Goal: Information Seeking & Learning: Find contact information

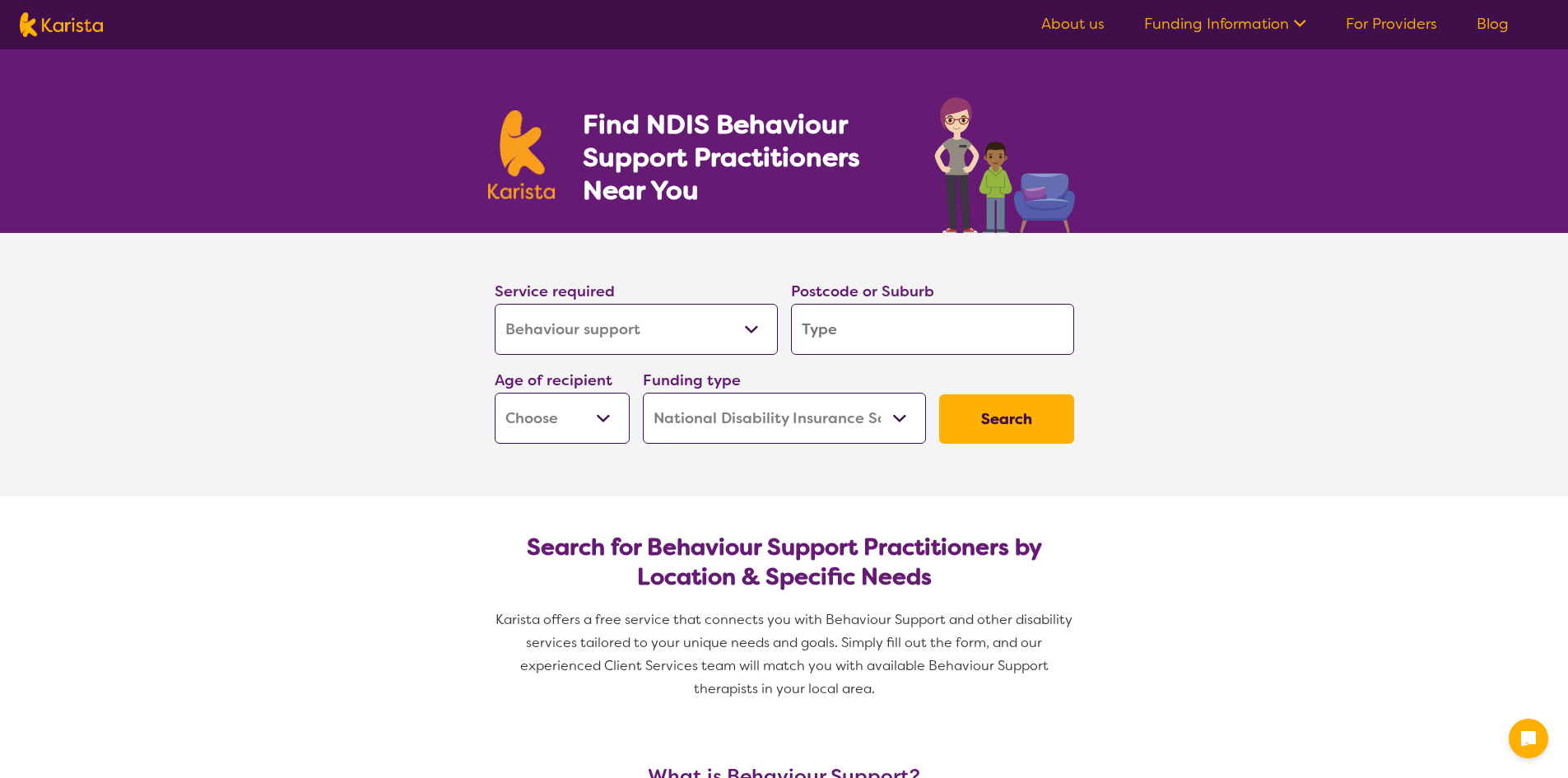
select select "Behaviour support"
select select "NDIS"
select select "Behaviour support"
select select "NDIS"
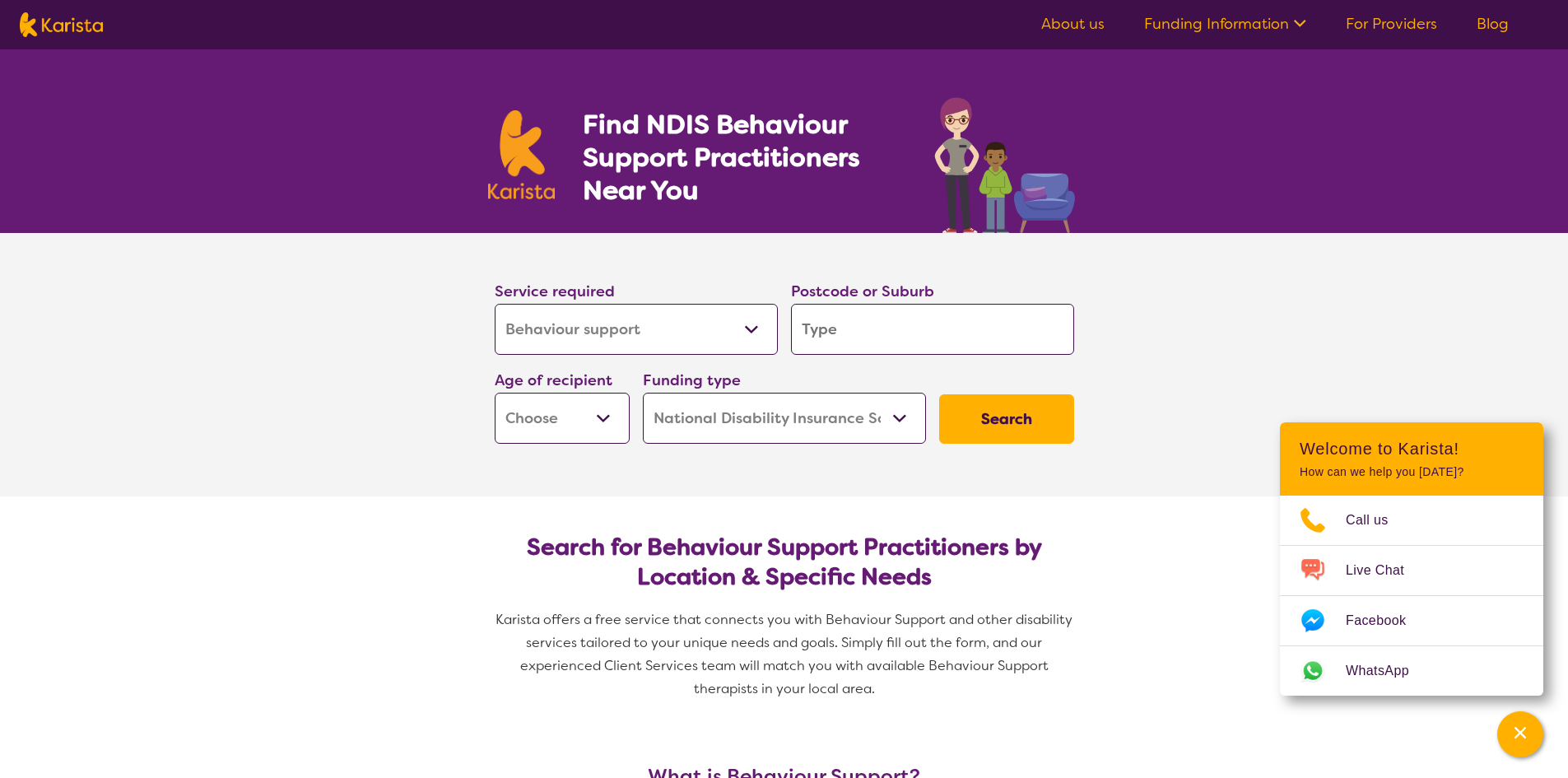
click at [824, 330] on input "search" at bounding box center [932, 328] width 283 height 51
type input "3"
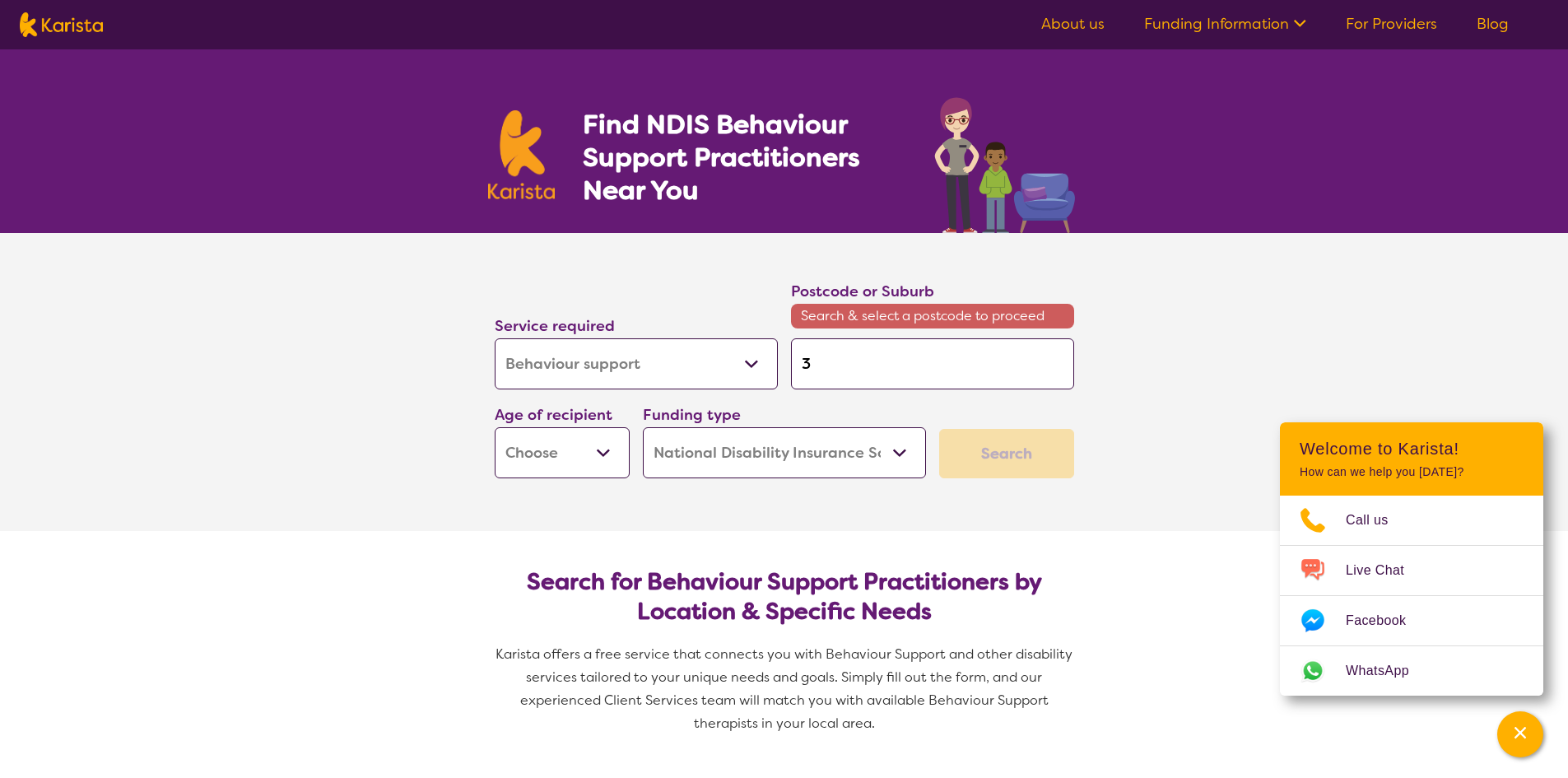
type input "36"
type input "364"
type input "3644"
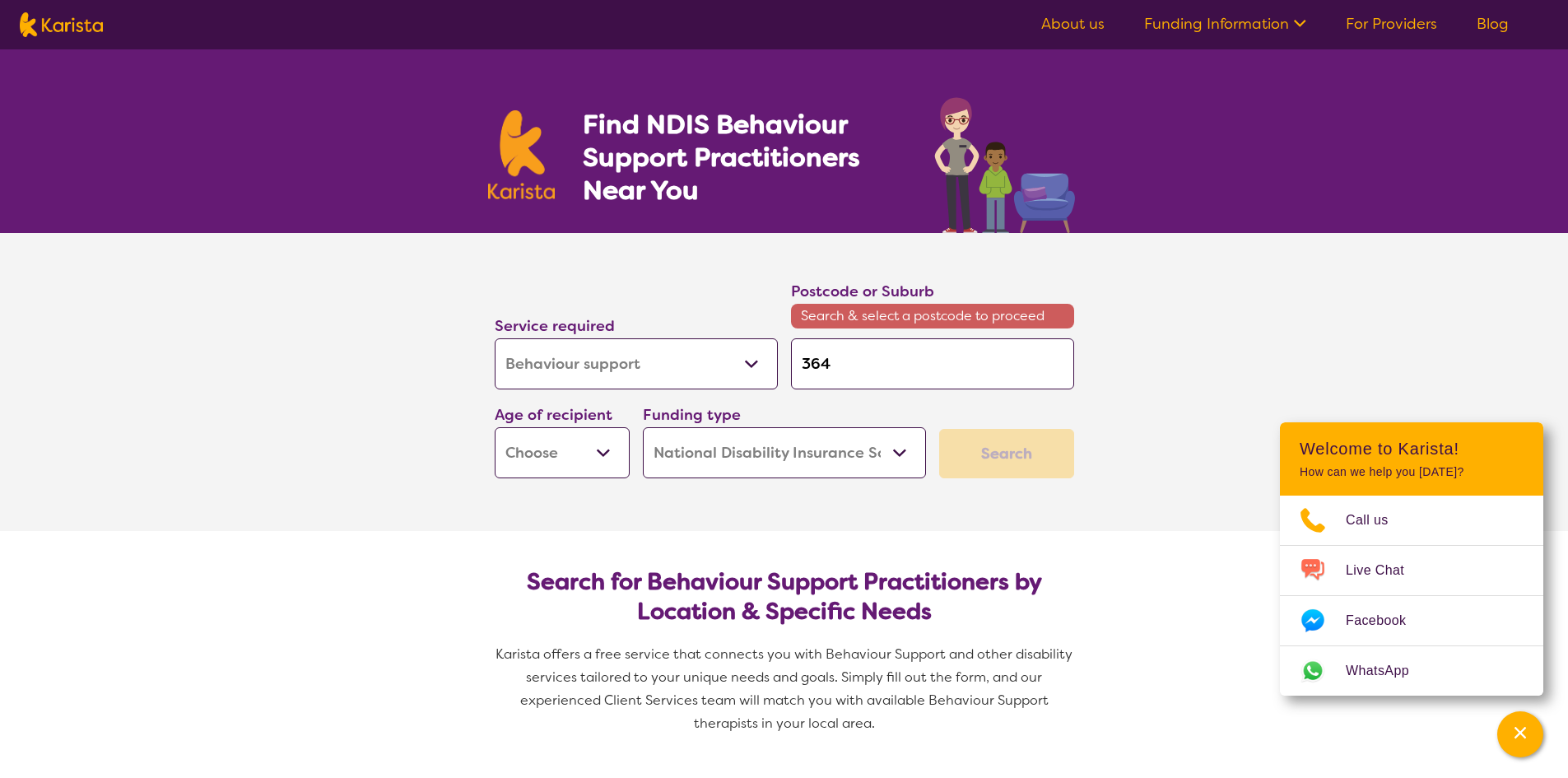
type input "3644"
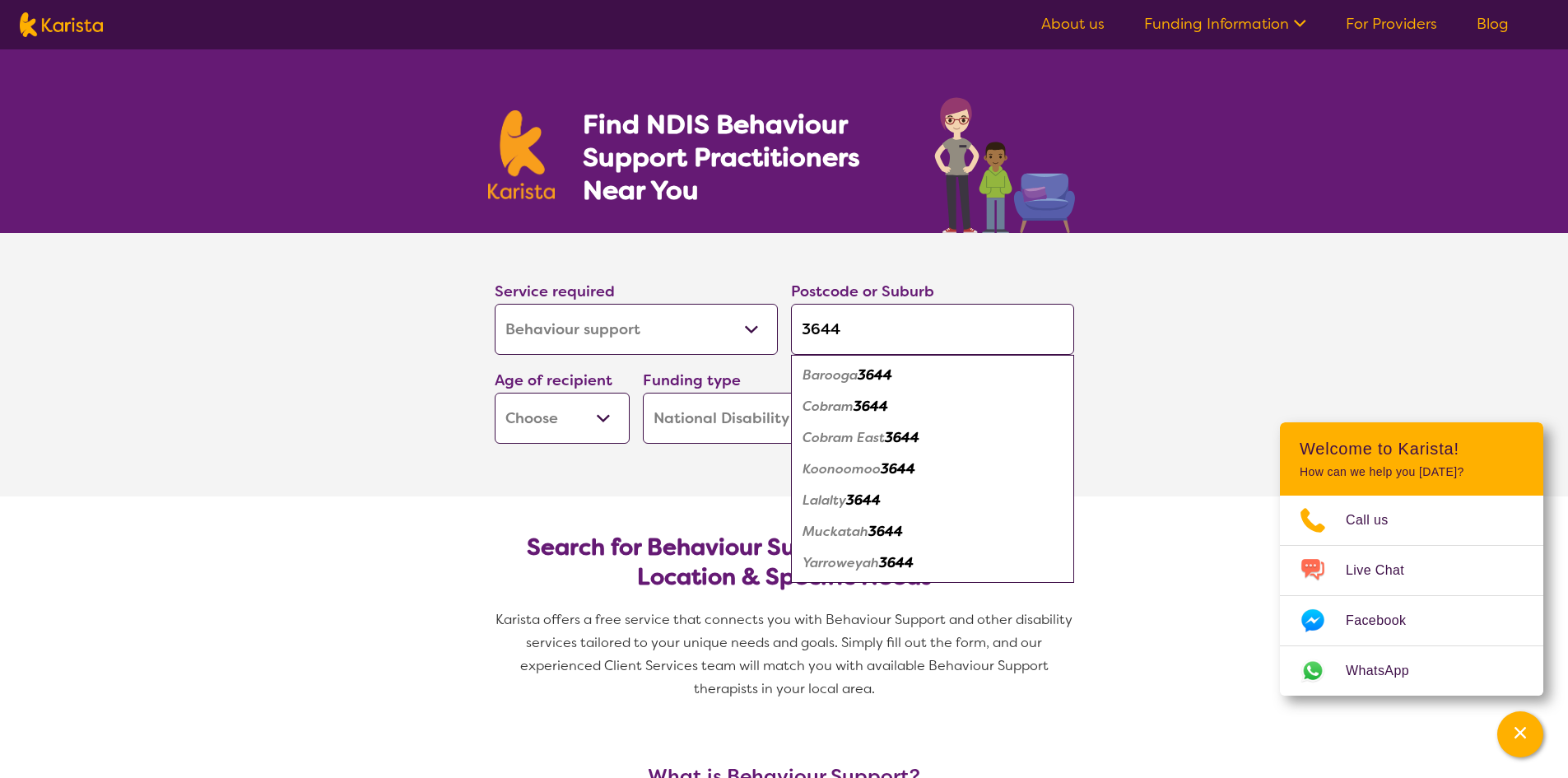
type input "3644"
click at [600, 483] on section "Service required Allied Health Assistant Assessment ([MEDICAL_DATA] or [MEDICAL…" at bounding box center [785, 364] width 659 height 264
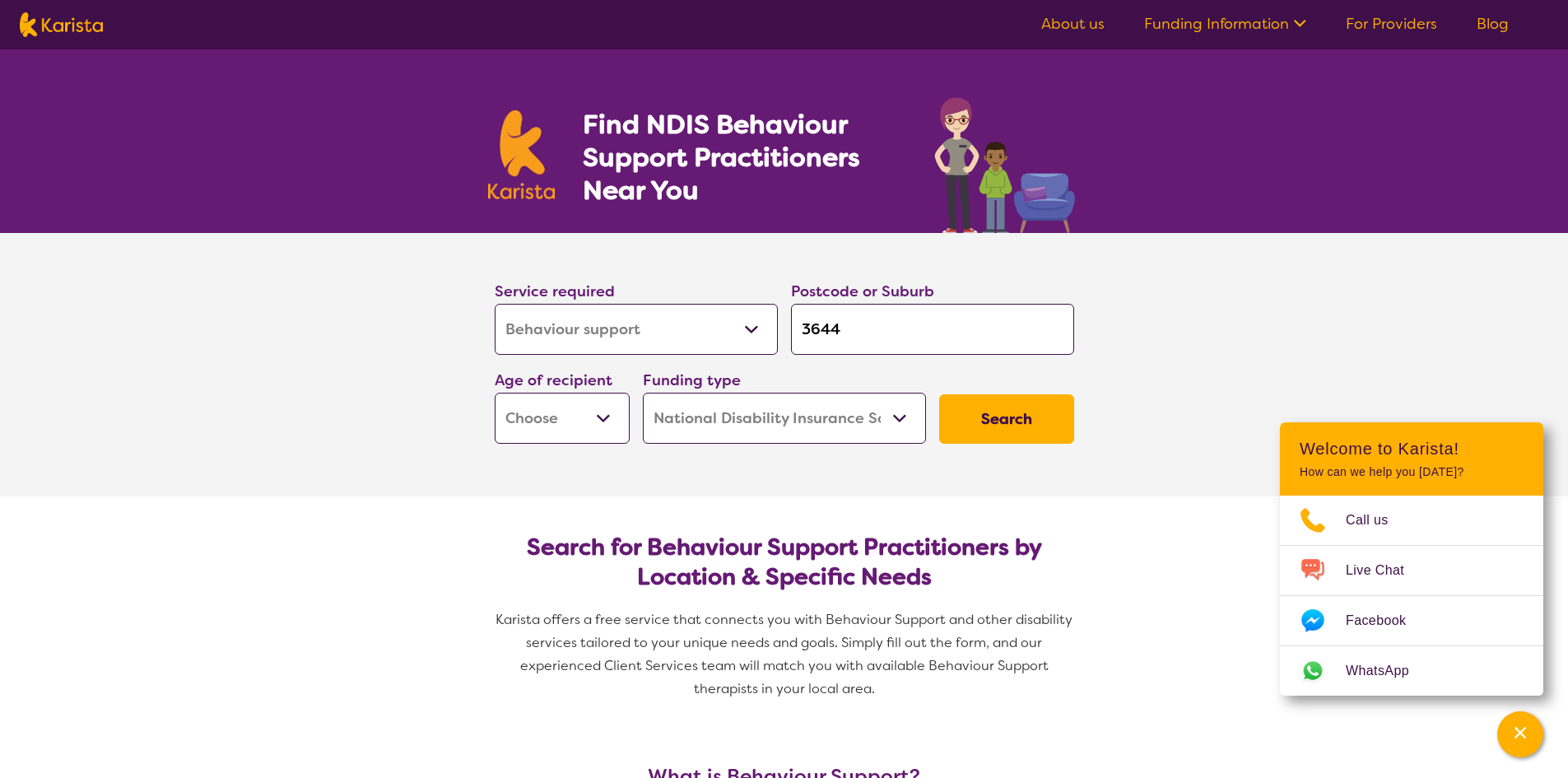
click at [611, 418] on select "Early Childhood - 0 to 9 Child - 10 to 11 Adolescent - 12 to 17 Adult - 18 to 6…" at bounding box center [562, 418] width 135 height 51
select select "EC"
click at [495, 392] on select "Early Childhood - 0 to 9 Child - 10 to 11 Adolescent - 12 to 17 Adult - 18 to 6…" at bounding box center [562, 418] width 135 height 51
select select "EC"
click at [903, 415] on select "Home Care Package (HCP) National Disability Insurance Scheme (NDIS) I don't know" at bounding box center [784, 418] width 283 height 51
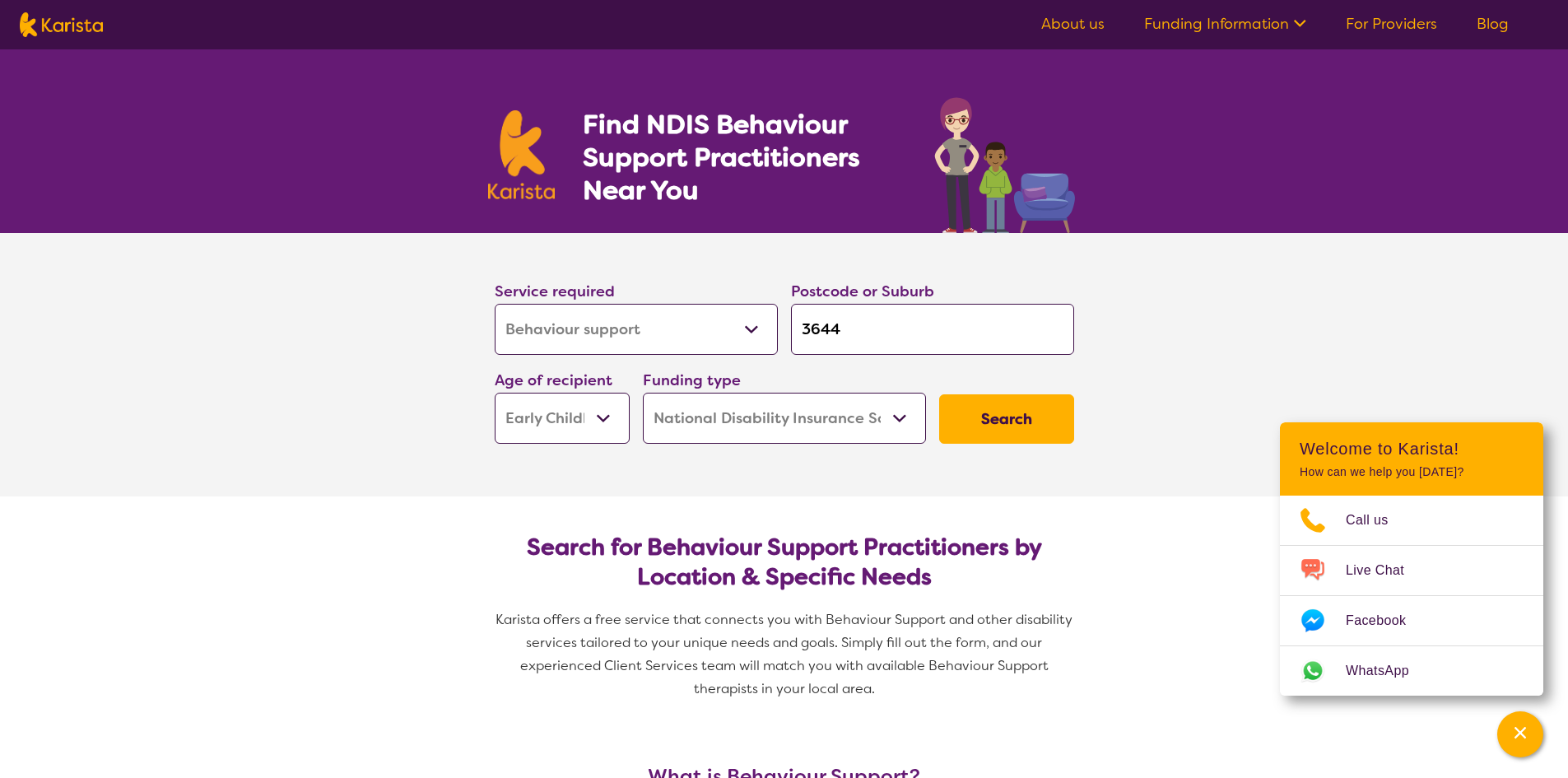
click at [903, 415] on select "Home Care Package (HCP) National Disability Insurance Scheme (NDIS) I don't know" at bounding box center [784, 418] width 283 height 51
click at [992, 414] on button "Search" at bounding box center [1006, 419] width 135 height 49
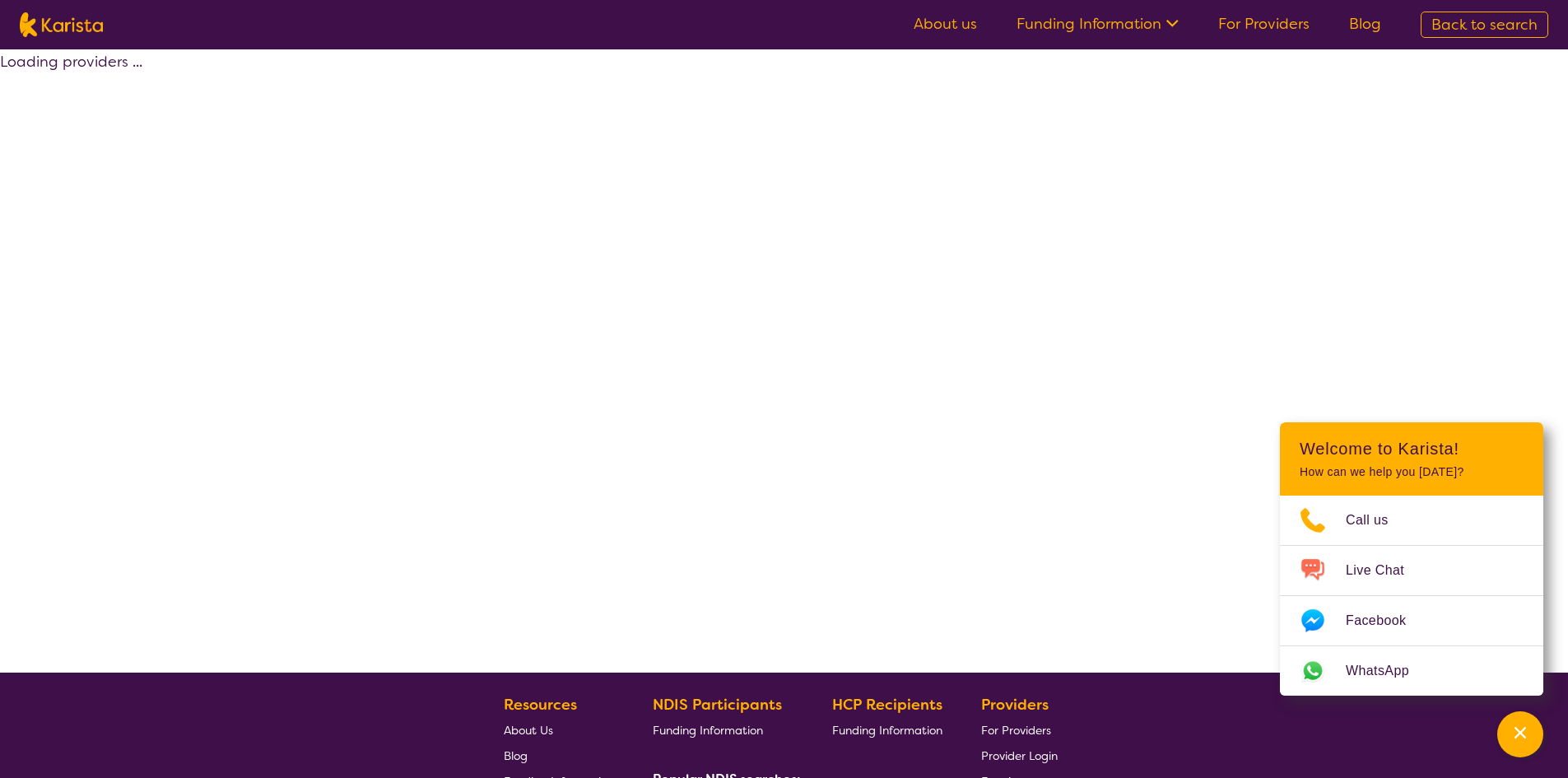
select select "by_score"
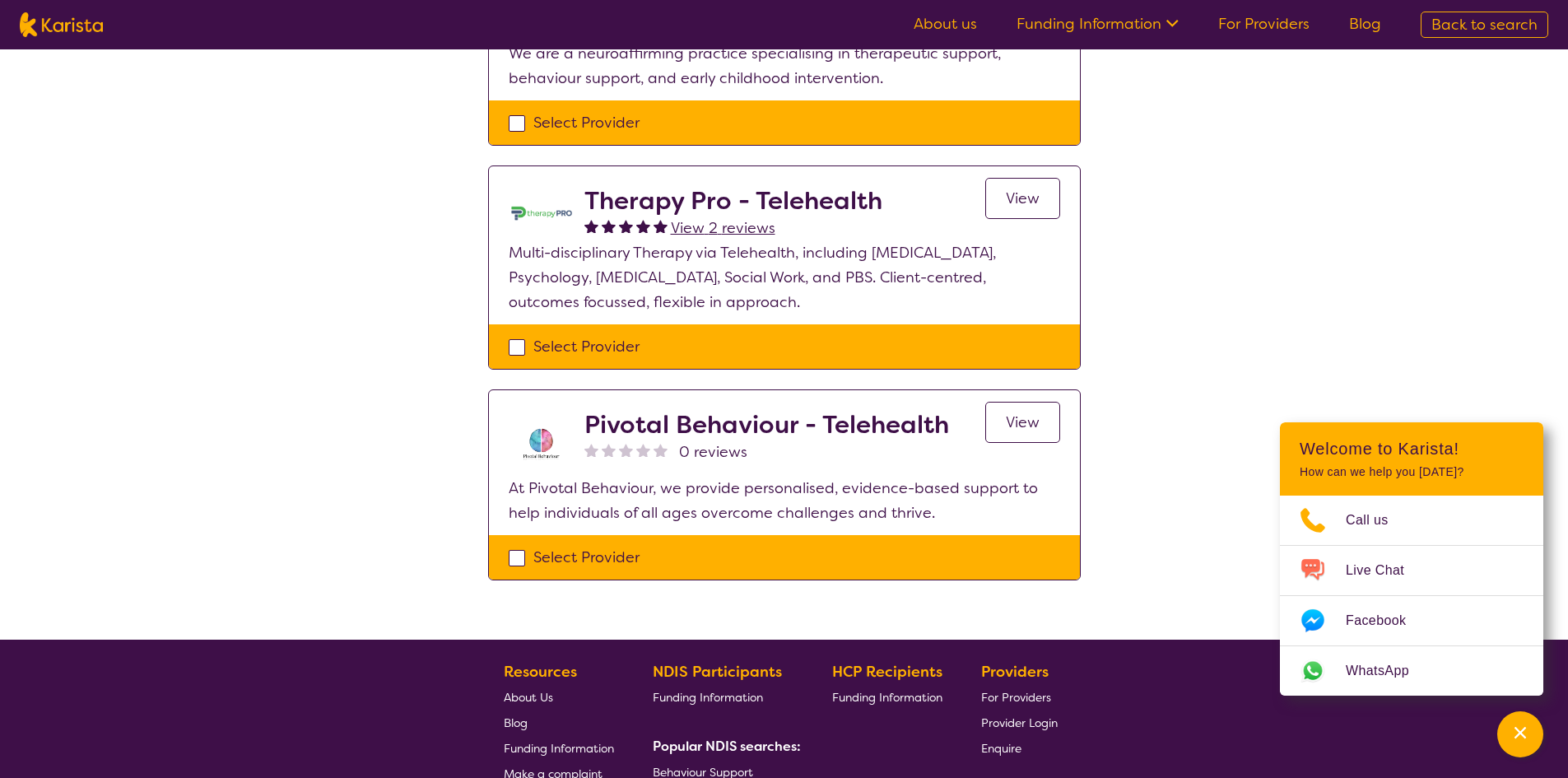
scroll to position [329, 0]
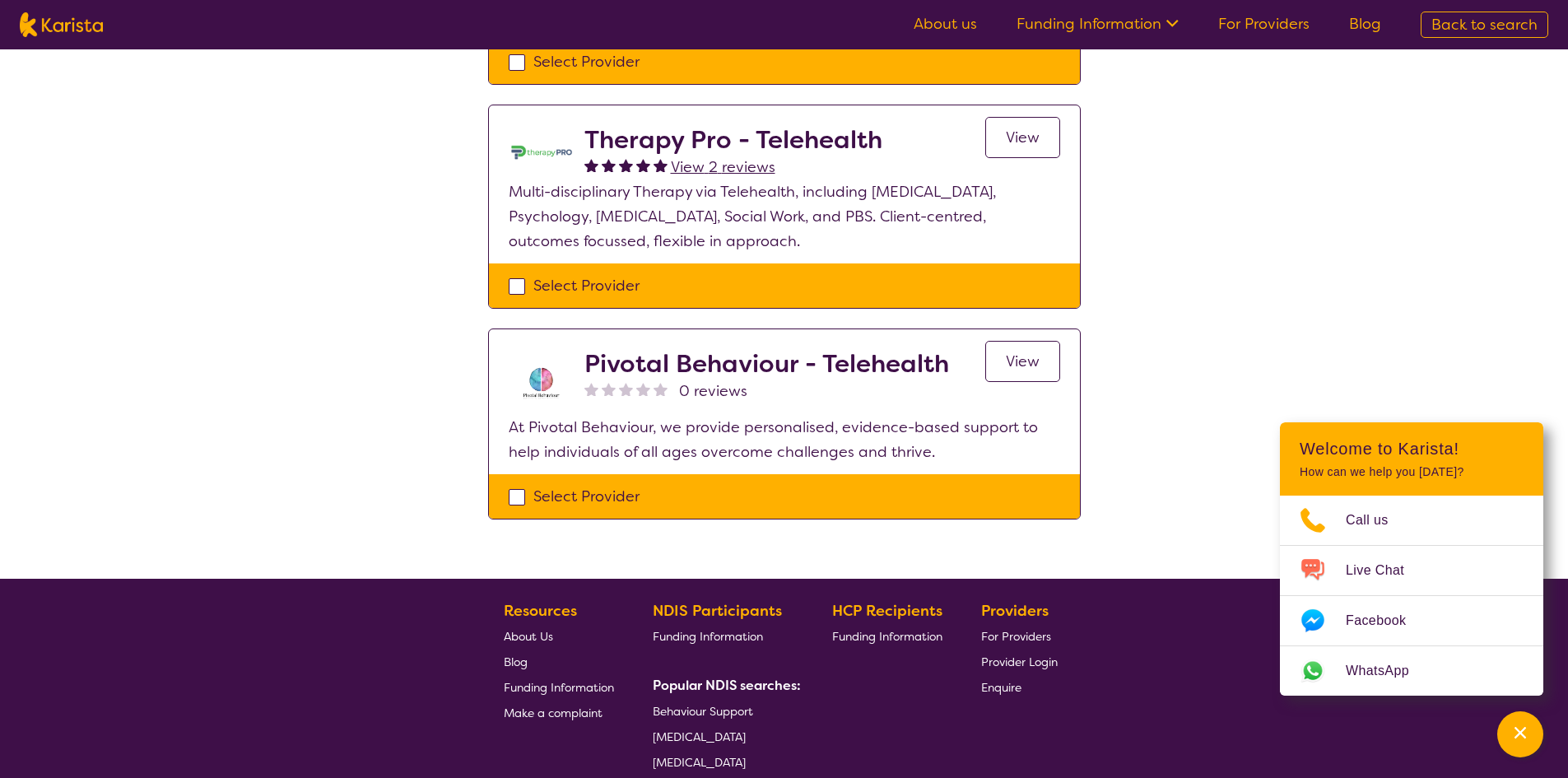
click at [518, 495] on div "Select Provider" at bounding box center [784, 496] width 551 height 24
checkbox input "true"
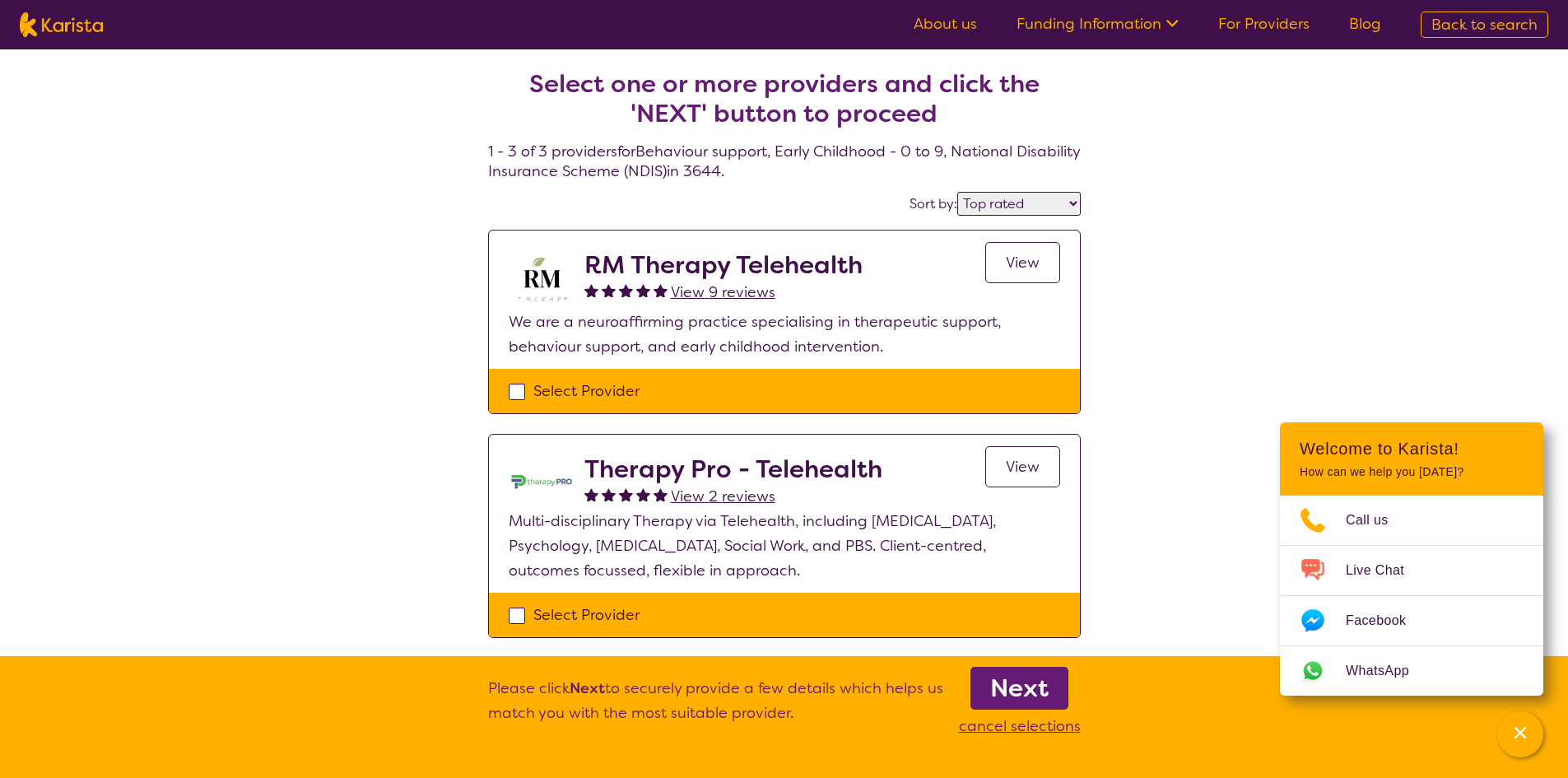
click at [1020, 692] on b "Next" at bounding box center [1019, 688] width 58 height 33
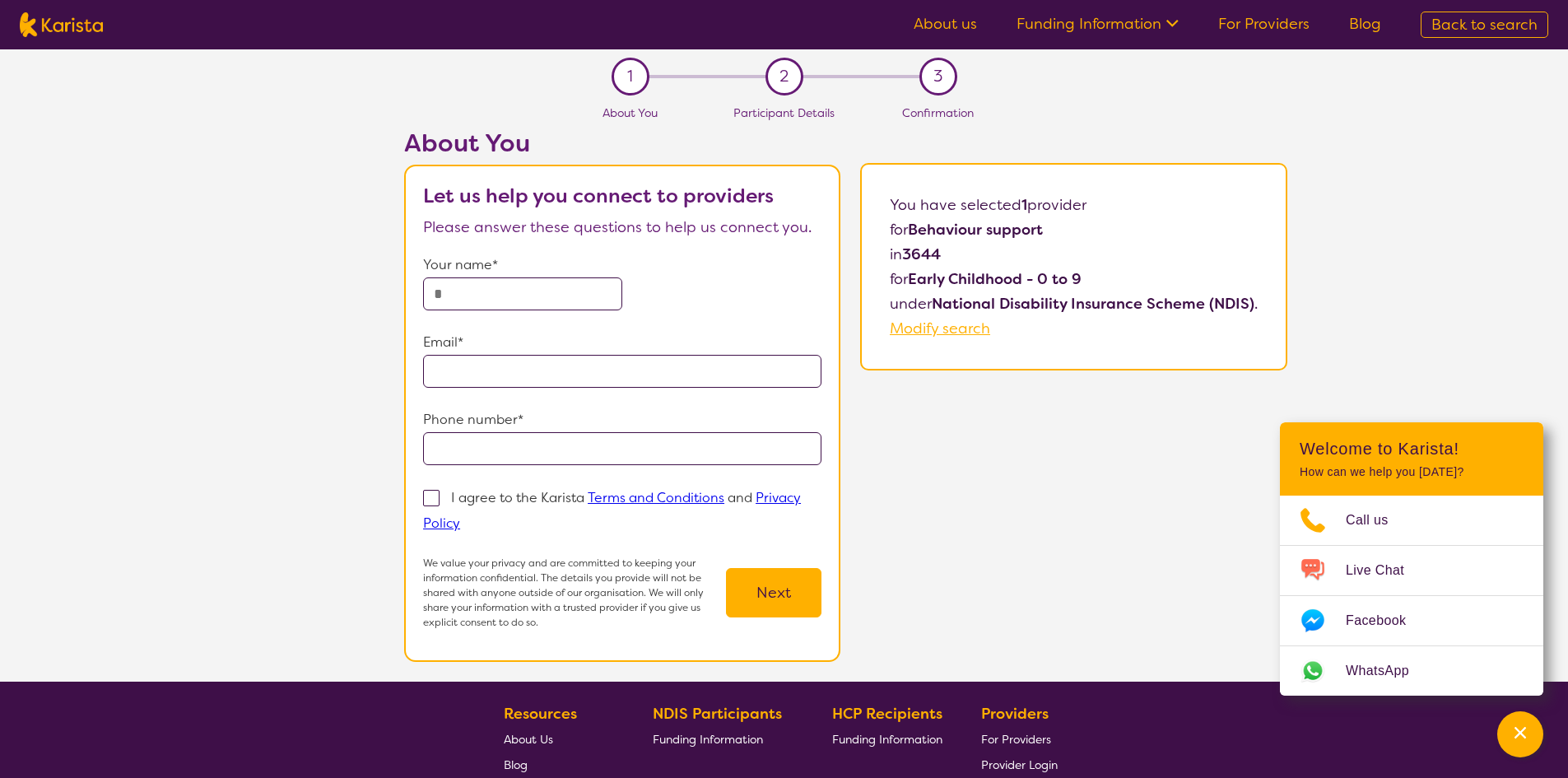
select select "by_score"
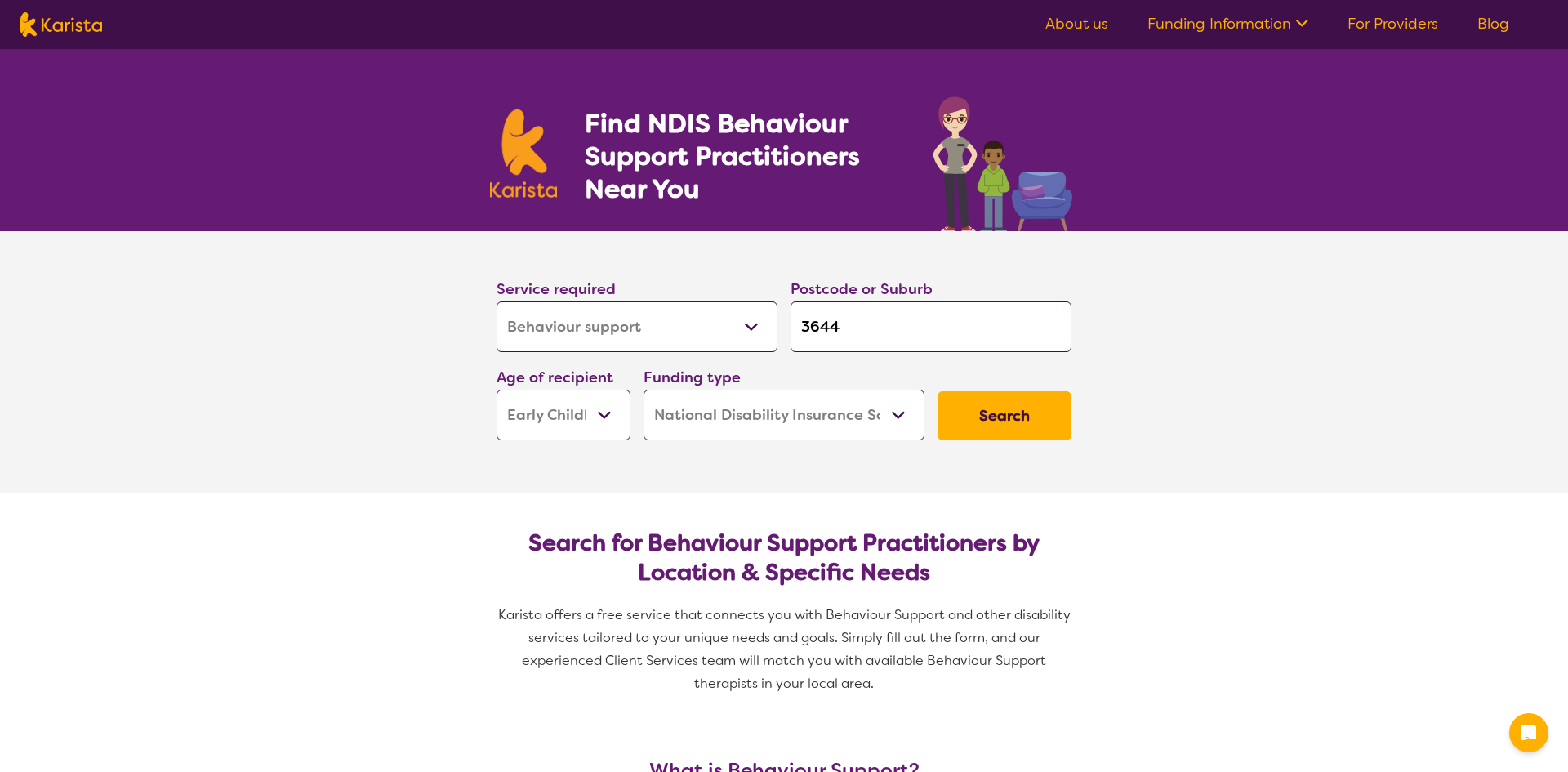
select select "Behaviour support"
select select "EC"
select select "NDIS"
select select "Behaviour support"
select select "EC"
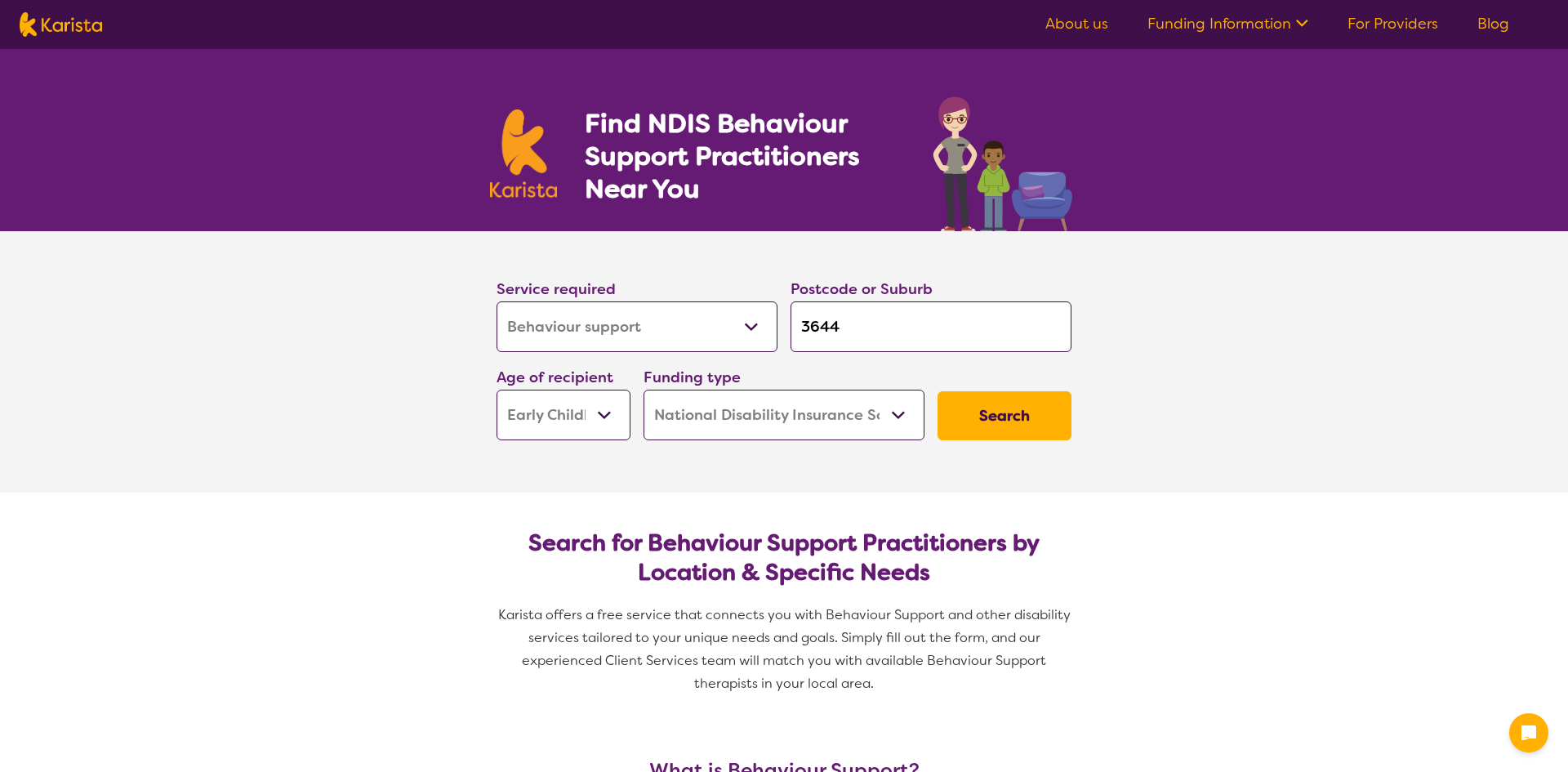
select select "NDIS"
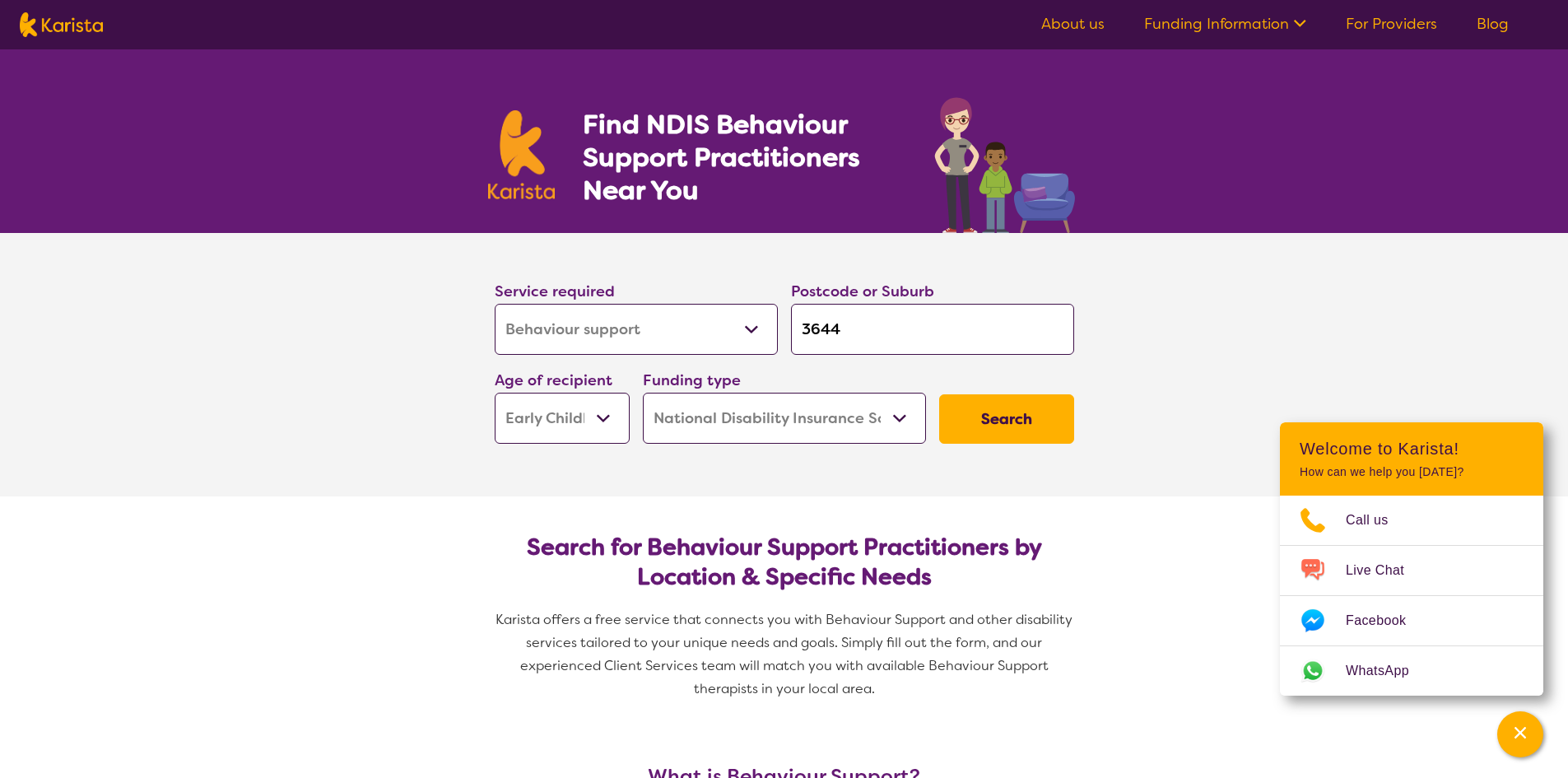
click at [1028, 423] on button "Search" at bounding box center [1006, 419] width 135 height 49
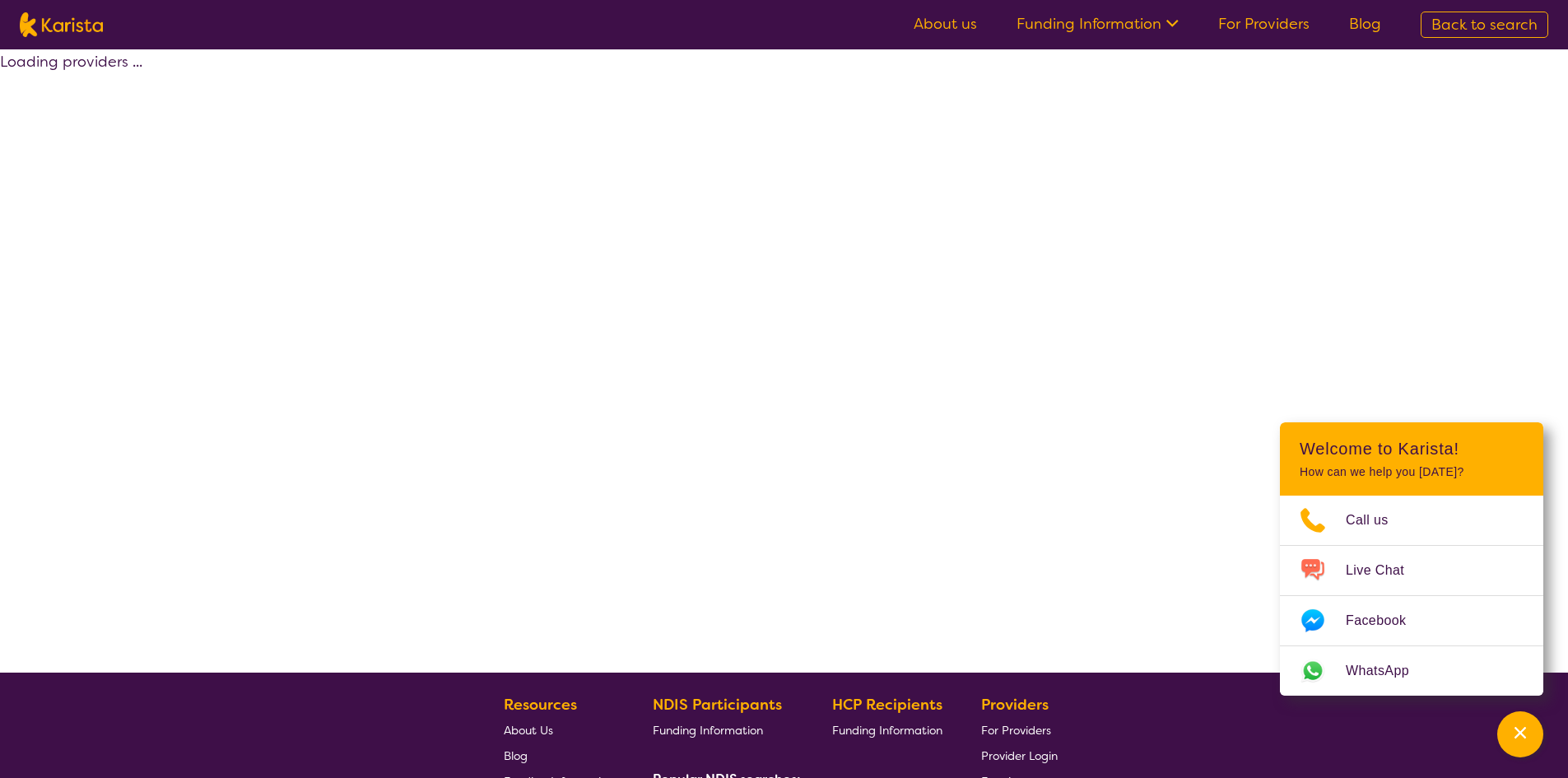
select select "by_score"
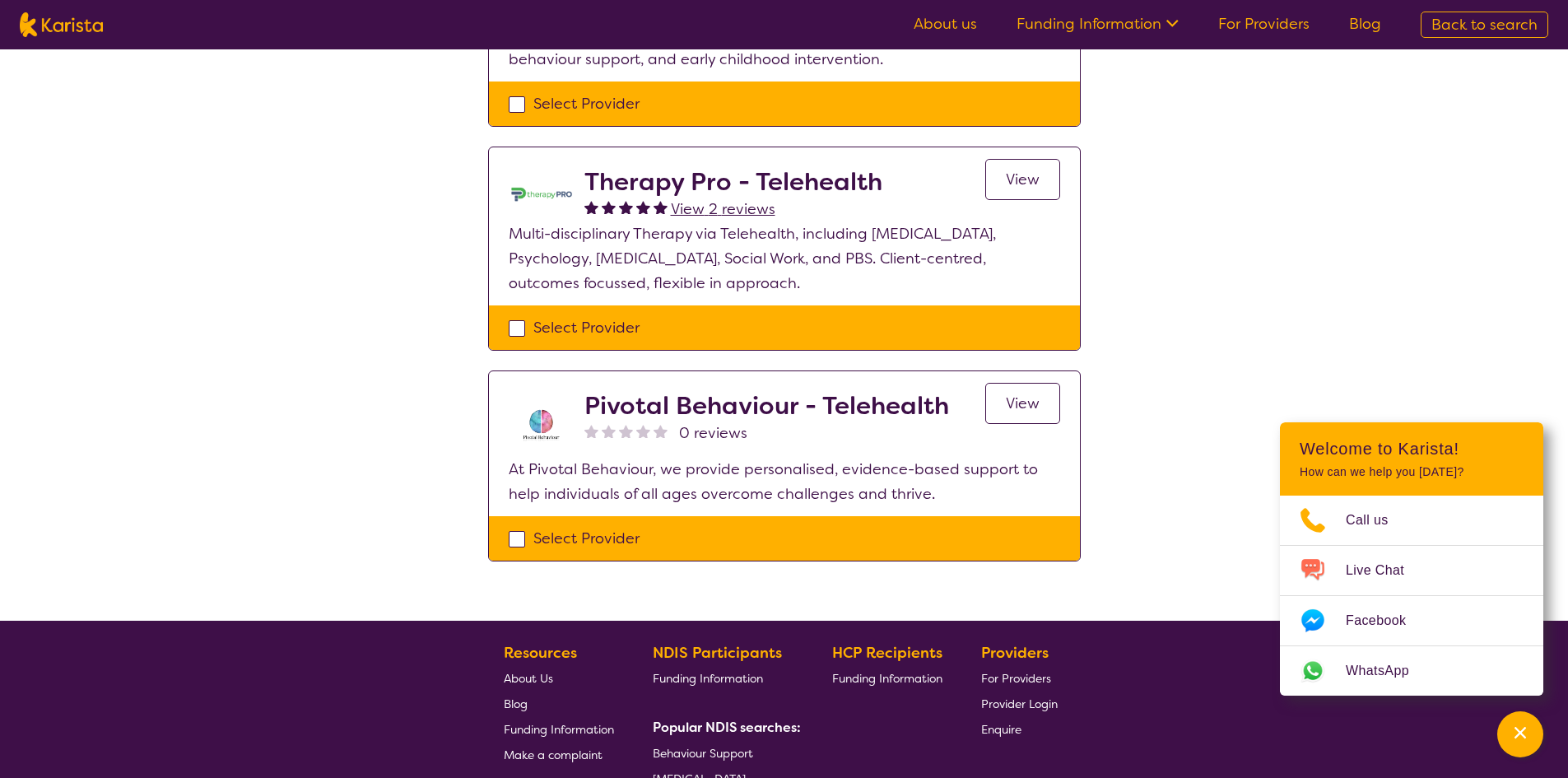
scroll to position [329, 0]
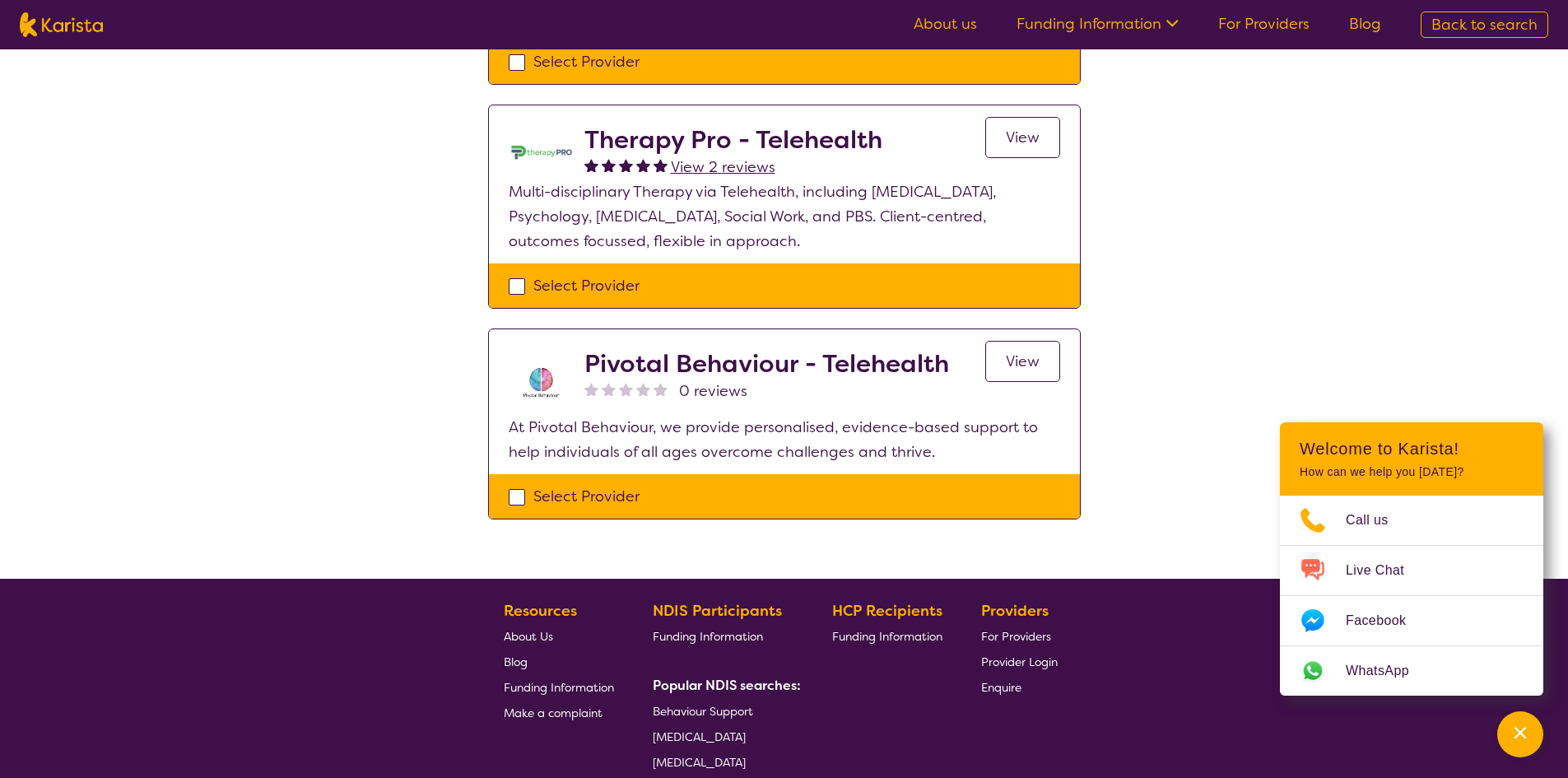
click at [1010, 369] on span "View" at bounding box center [1022, 361] width 34 height 19
